Goal: Transaction & Acquisition: Subscribe to service/newsletter

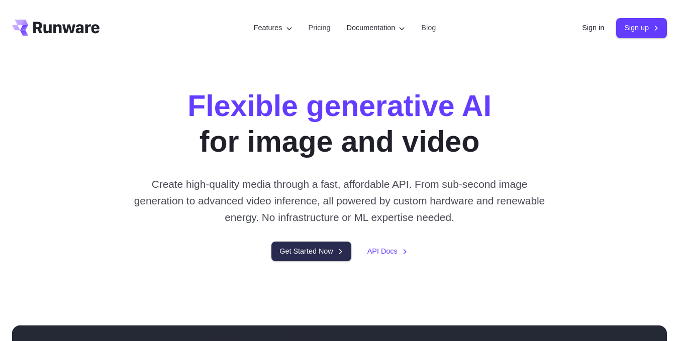
click at [332, 256] on link "Get Started Now" at bounding box center [311, 252] width 79 height 20
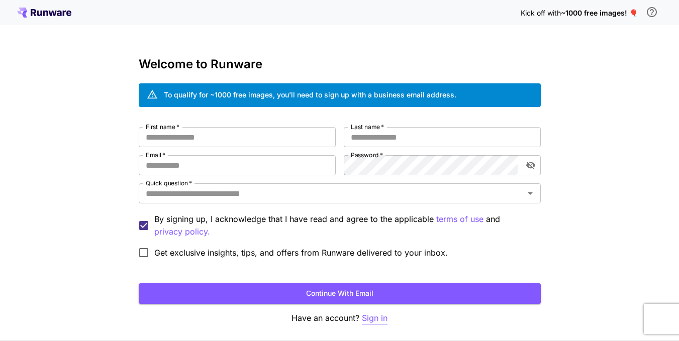
click at [378, 321] on p "Sign in" at bounding box center [375, 318] width 26 height 13
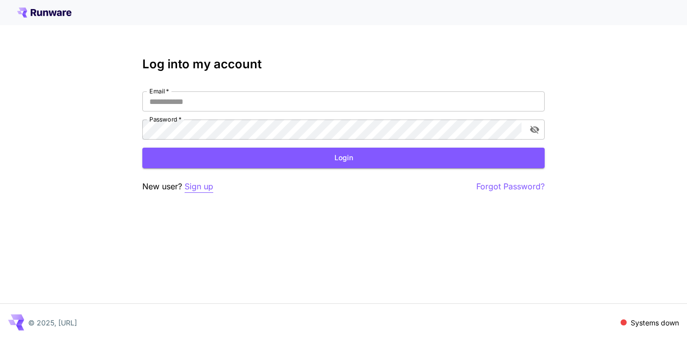
click at [196, 185] on p "Sign up" at bounding box center [199, 187] width 29 height 13
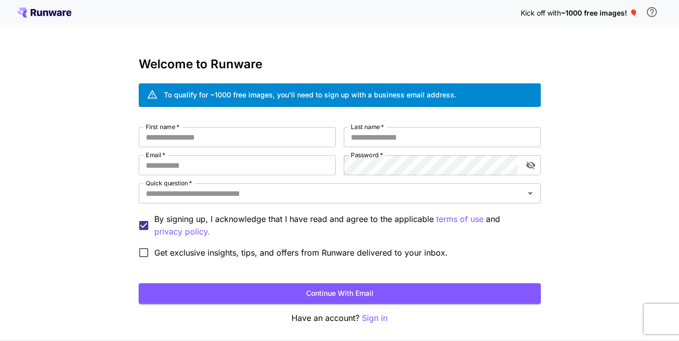
scroll to position [37, 0]
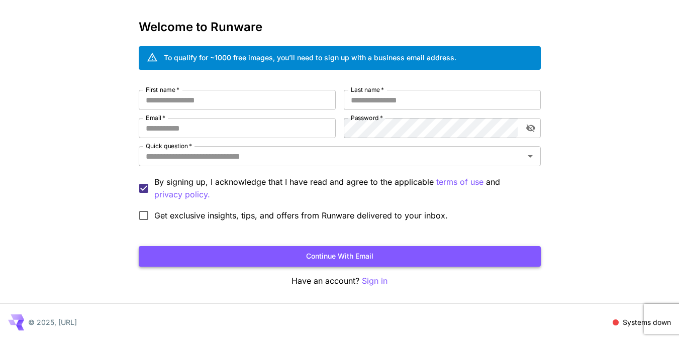
click at [286, 264] on button "Continue with email" at bounding box center [340, 256] width 402 height 21
click at [232, 107] on input "First name   *" at bounding box center [237, 100] width 197 height 20
click at [232, 125] on input "Email   *" at bounding box center [237, 128] width 197 height 20
click at [220, 98] on input "First name   *" at bounding box center [237, 100] width 197 height 20
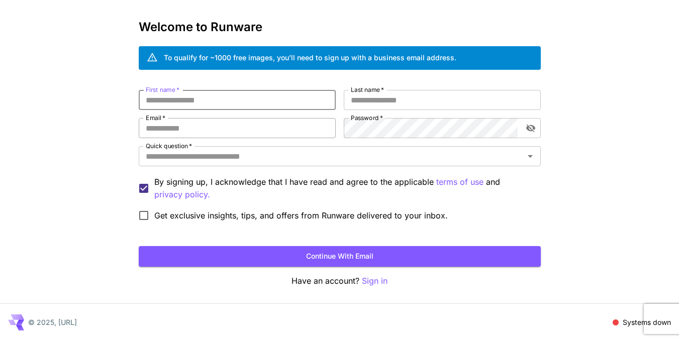
click at [172, 125] on input "Email   *" at bounding box center [237, 128] width 197 height 20
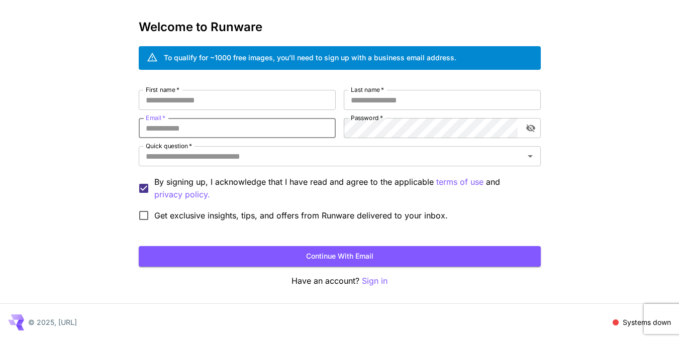
type input "**********"
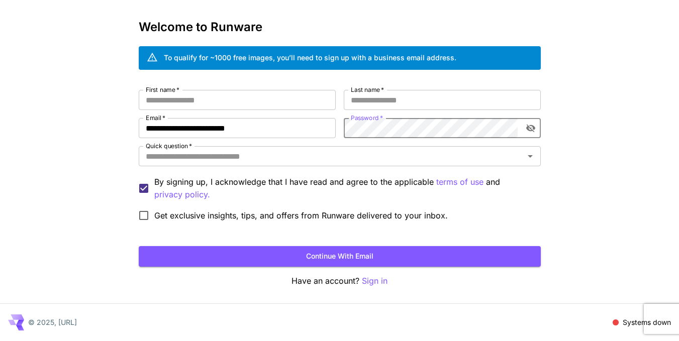
click at [530, 129] on icon "toggle password visibility" at bounding box center [531, 128] width 10 height 10
click at [421, 126] on div "Password   *" at bounding box center [442, 128] width 197 height 20
click at [394, 104] on input "Last name   *" at bounding box center [442, 100] width 197 height 20
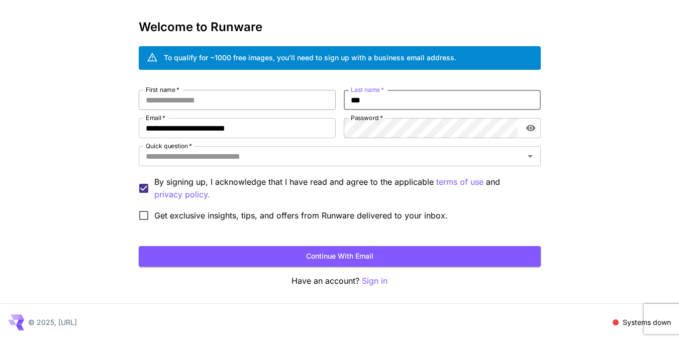
type input "***"
click at [279, 101] on input "First name   *" at bounding box center [237, 100] width 197 height 20
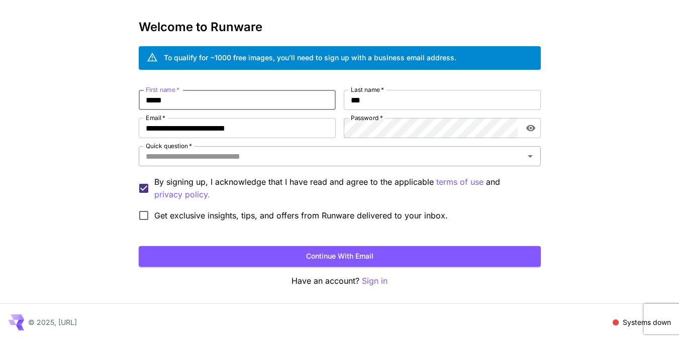
type input "*****"
click at [282, 153] on input "Quick question   *" at bounding box center [332, 156] width 380 height 14
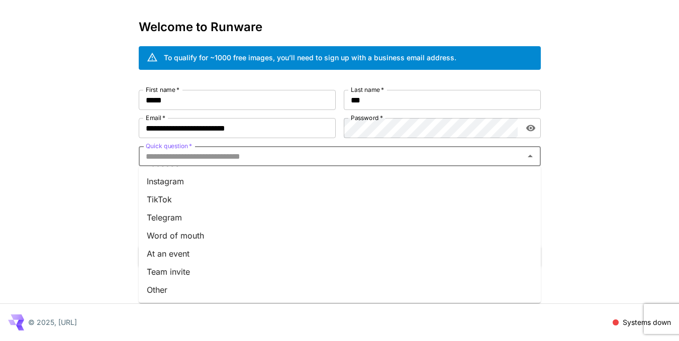
scroll to position [0, 0]
click at [241, 172] on li "Google" at bounding box center [340, 179] width 402 height 18
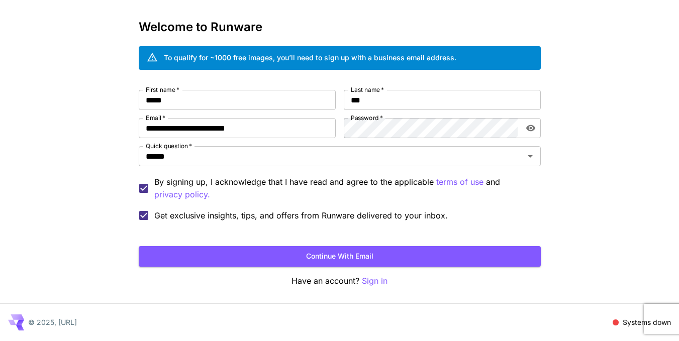
click at [217, 257] on button "Continue with email" at bounding box center [340, 256] width 402 height 21
click at [427, 253] on button "Continue with email" at bounding box center [340, 256] width 402 height 21
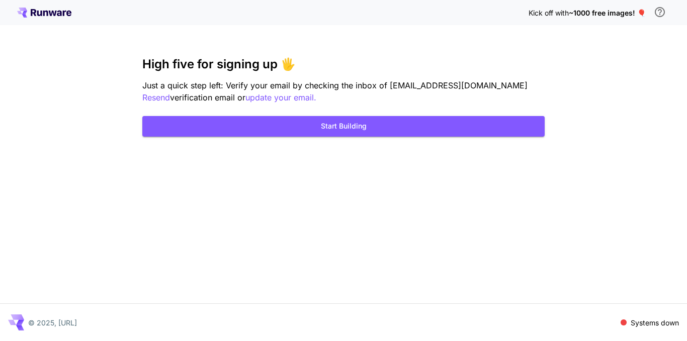
click at [427, 253] on div "Kick off with ~1000 free images! 🎈 High five for signing up 🖐️ Just a quick ste…" at bounding box center [343, 170] width 687 height 341
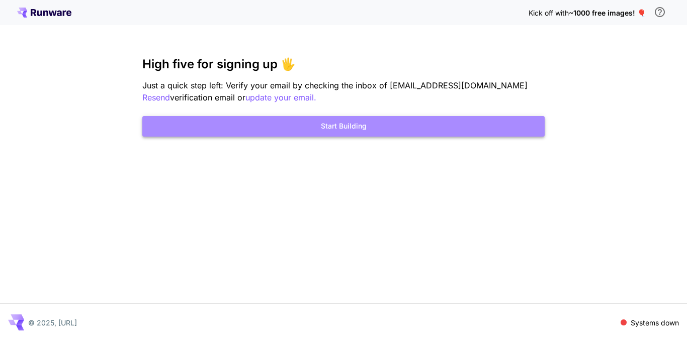
click at [347, 123] on button "Start Building" at bounding box center [343, 126] width 402 height 21
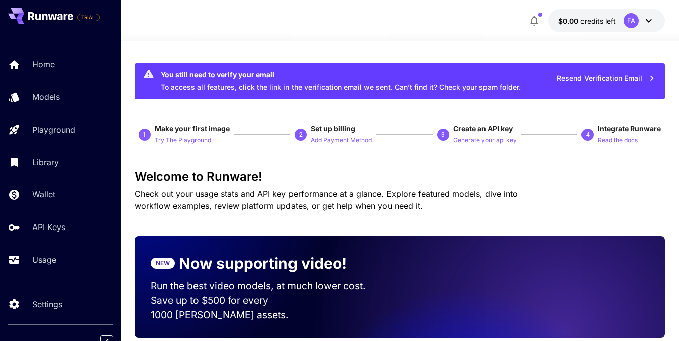
click at [644, 23] on icon at bounding box center [649, 21] width 12 height 12
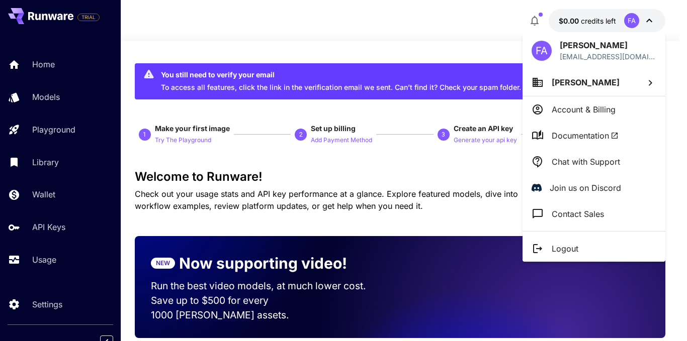
click at [393, 28] on div at bounding box center [343, 170] width 687 height 341
